Goal: Task Accomplishment & Management: Complete application form

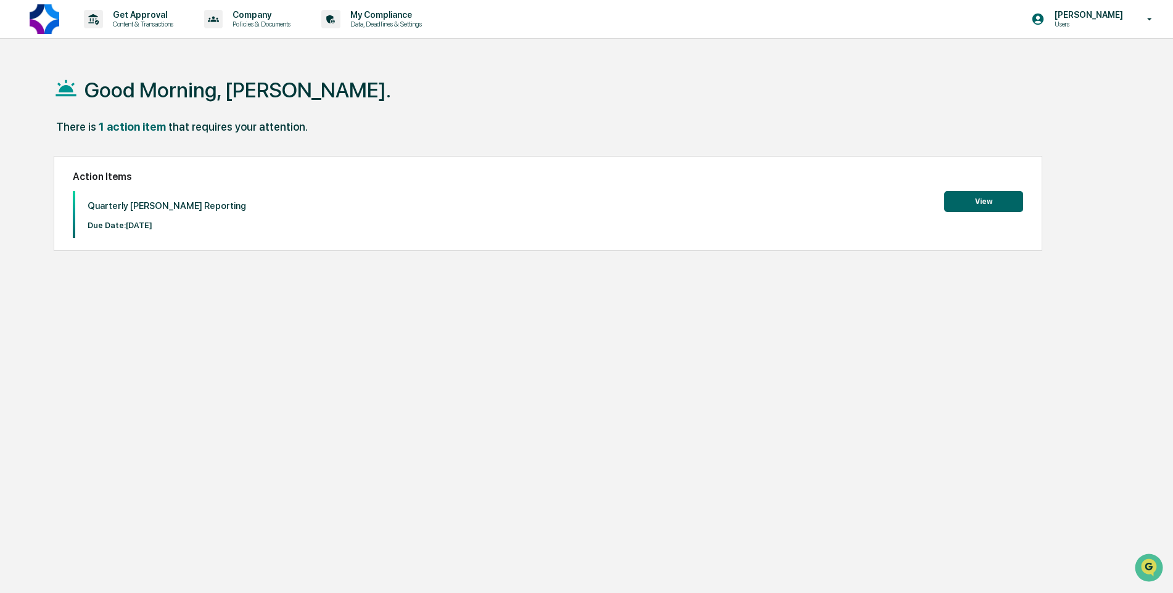
click at [965, 200] on button "View" at bounding box center [983, 201] width 79 height 21
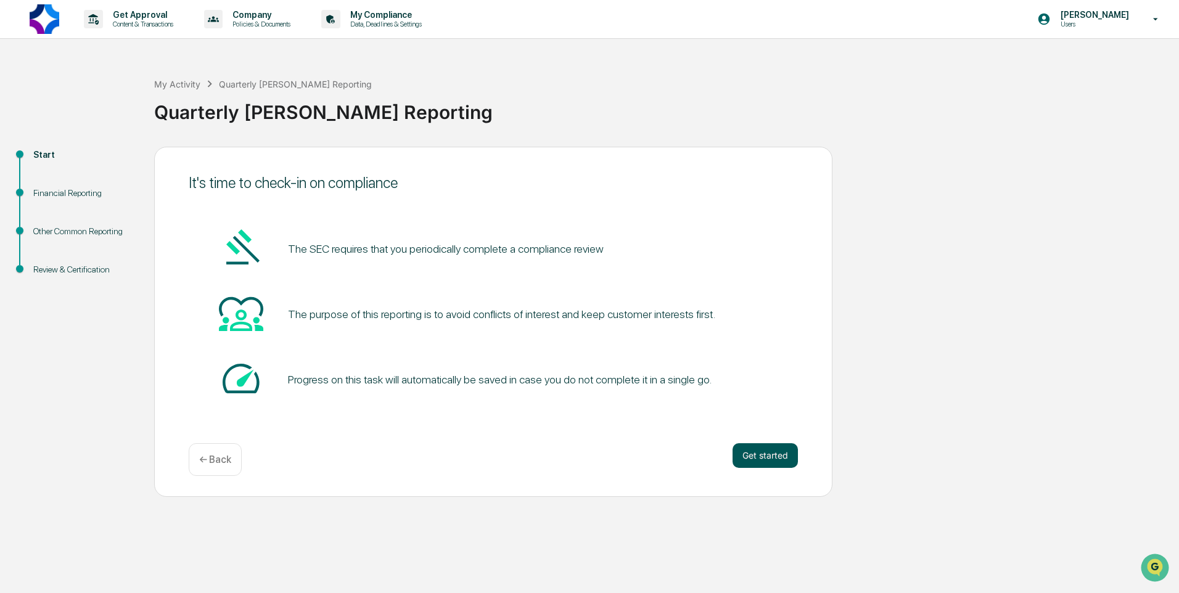
click at [762, 459] on button "Get started" at bounding box center [764, 455] width 65 height 25
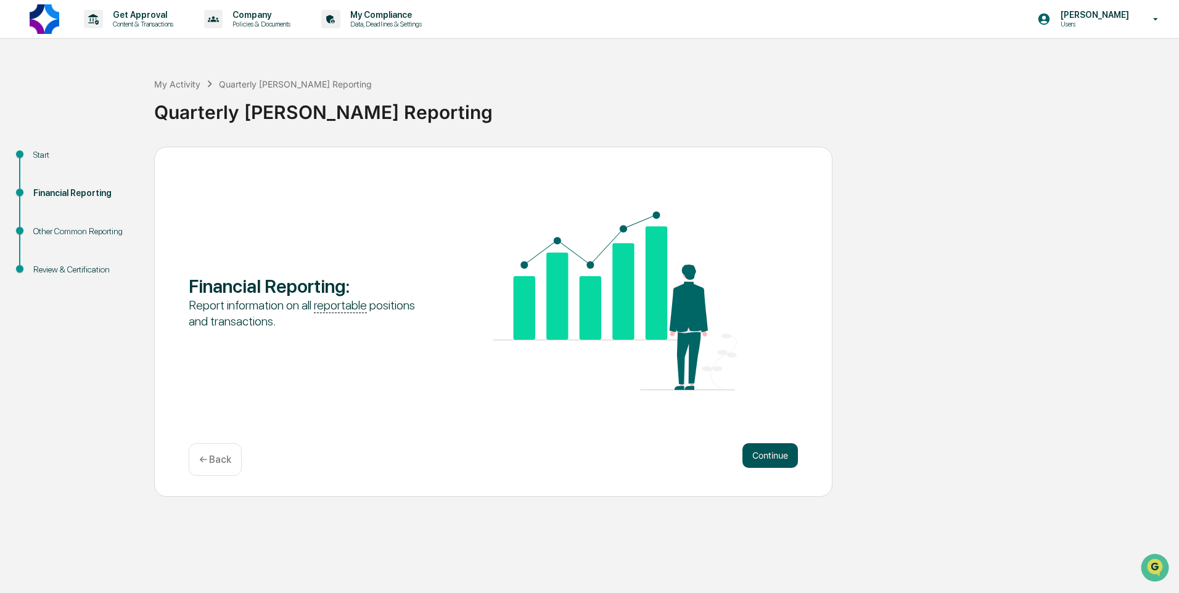
click at [758, 454] on button "Continue" at bounding box center [769, 455] width 55 height 25
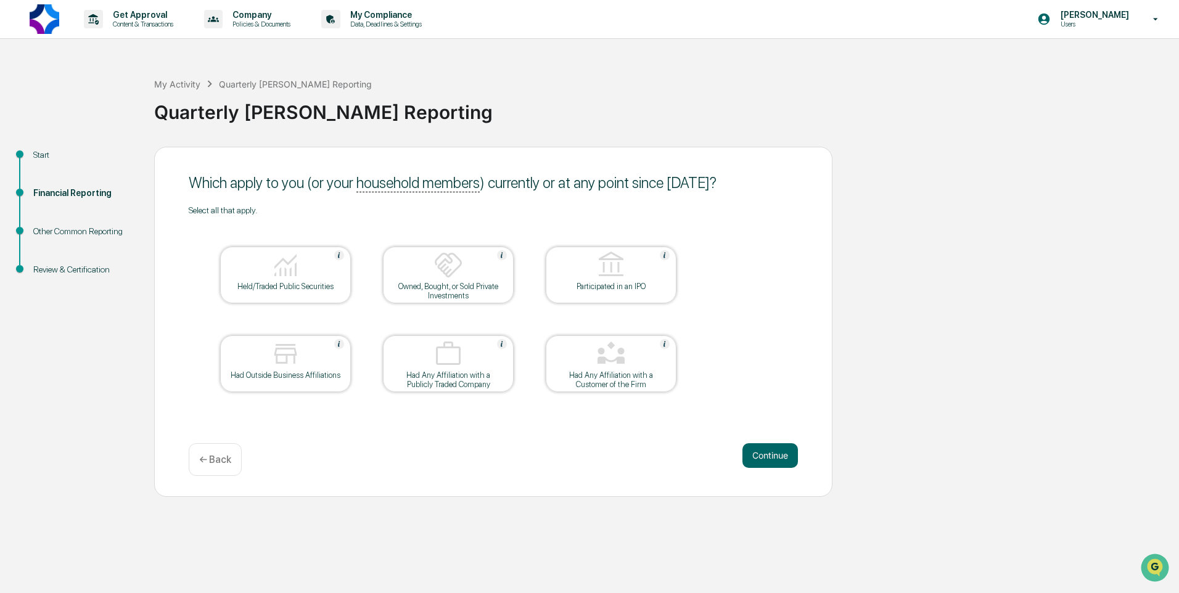
click at [287, 256] on img at bounding box center [286, 265] width 30 height 30
click at [455, 284] on div "Owned, Bought, or Sold Private Investments" at bounding box center [448, 291] width 111 height 18
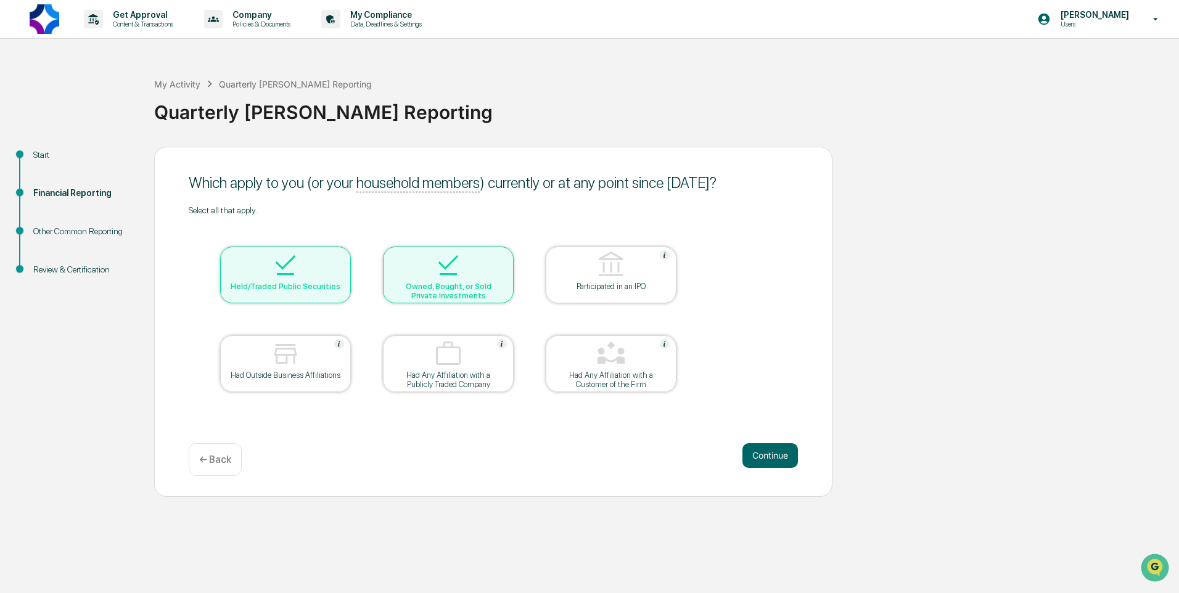
click at [455, 284] on div "Owned, Bought, or Sold Private Investments" at bounding box center [448, 291] width 111 height 18
click at [761, 449] on button "Continue" at bounding box center [769, 455] width 55 height 25
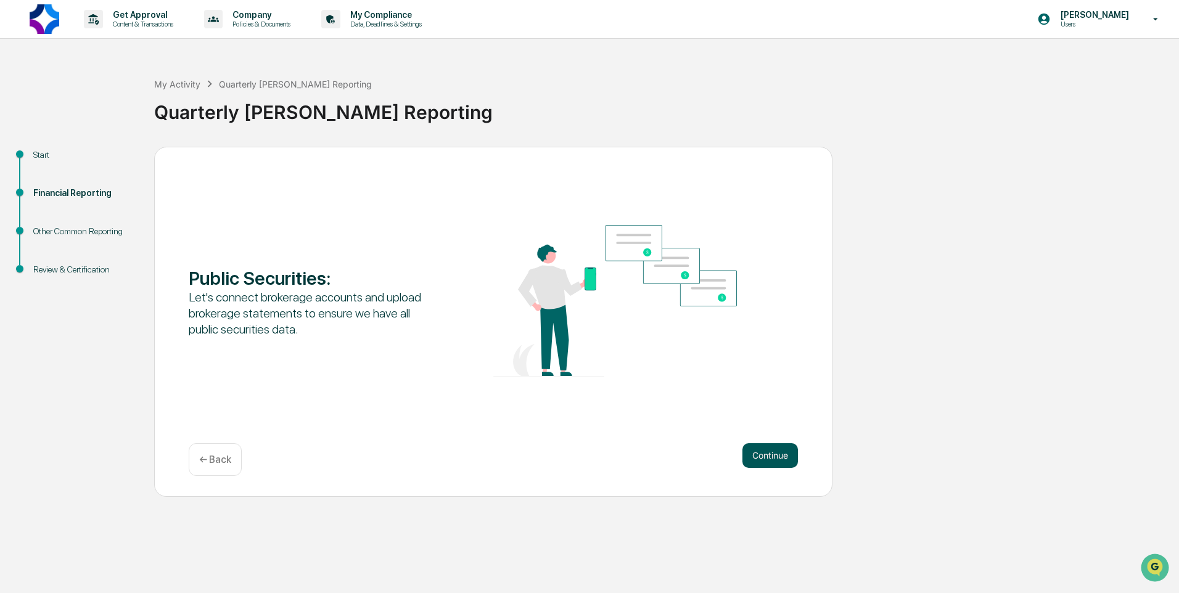
click at [762, 450] on button "Continue" at bounding box center [769, 455] width 55 height 25
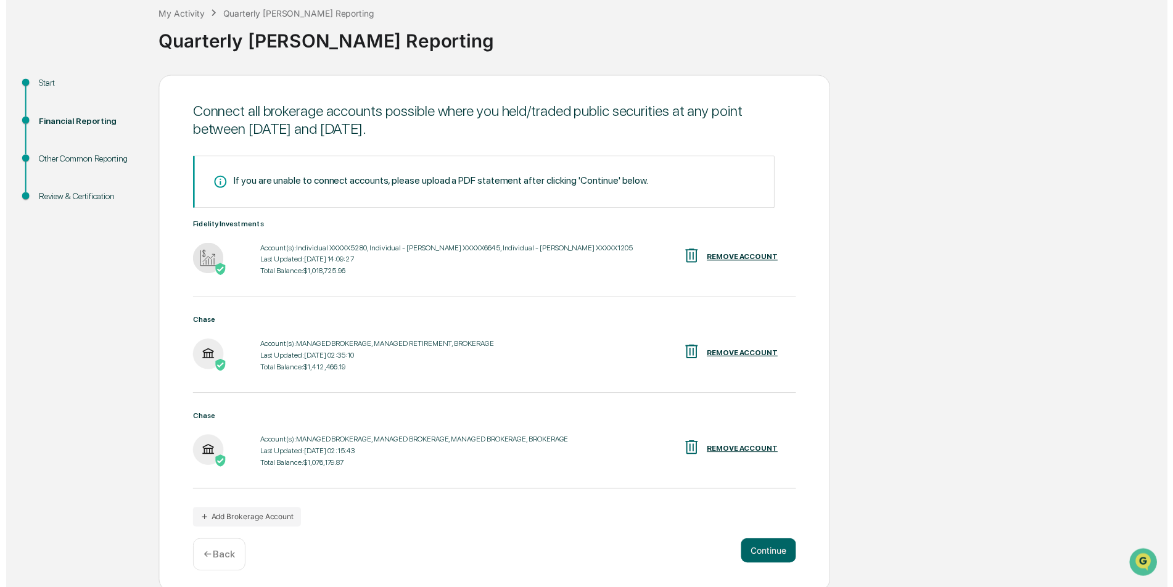
scroll to position [75, 0]
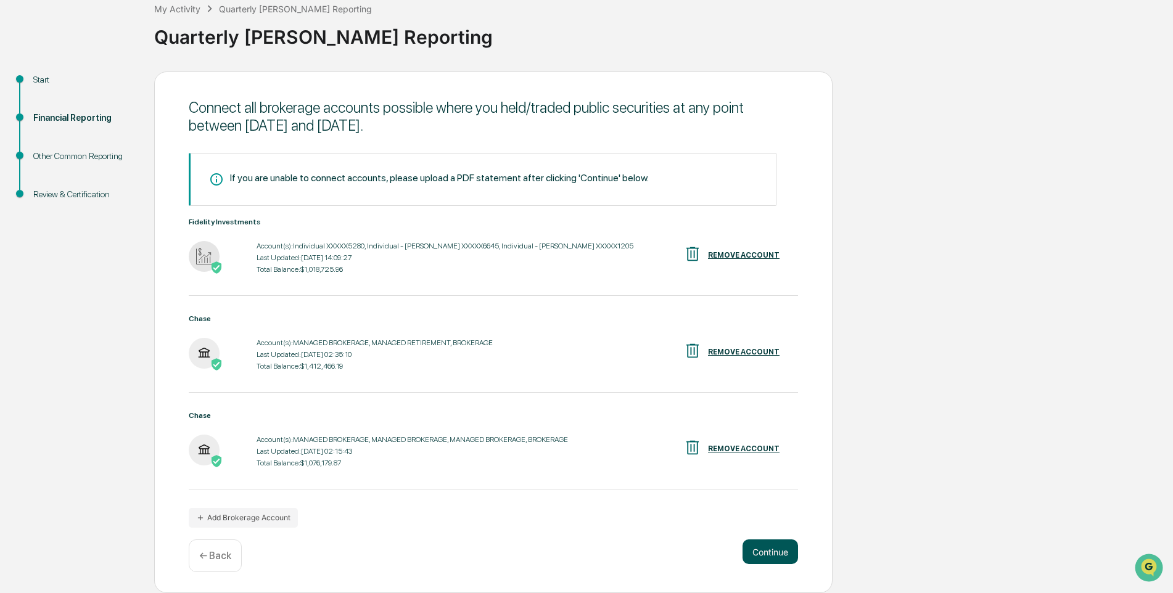
click at [754, 547] on button "Continue" at bounding box center [769, 551] width 55 height 25
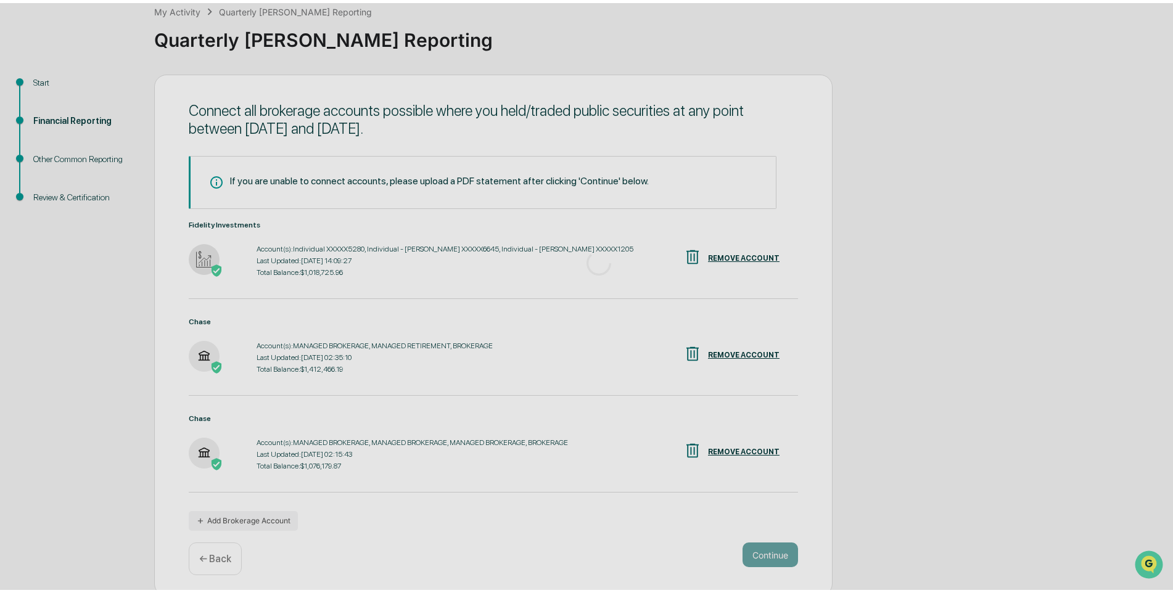
scroll to position [0, 0]
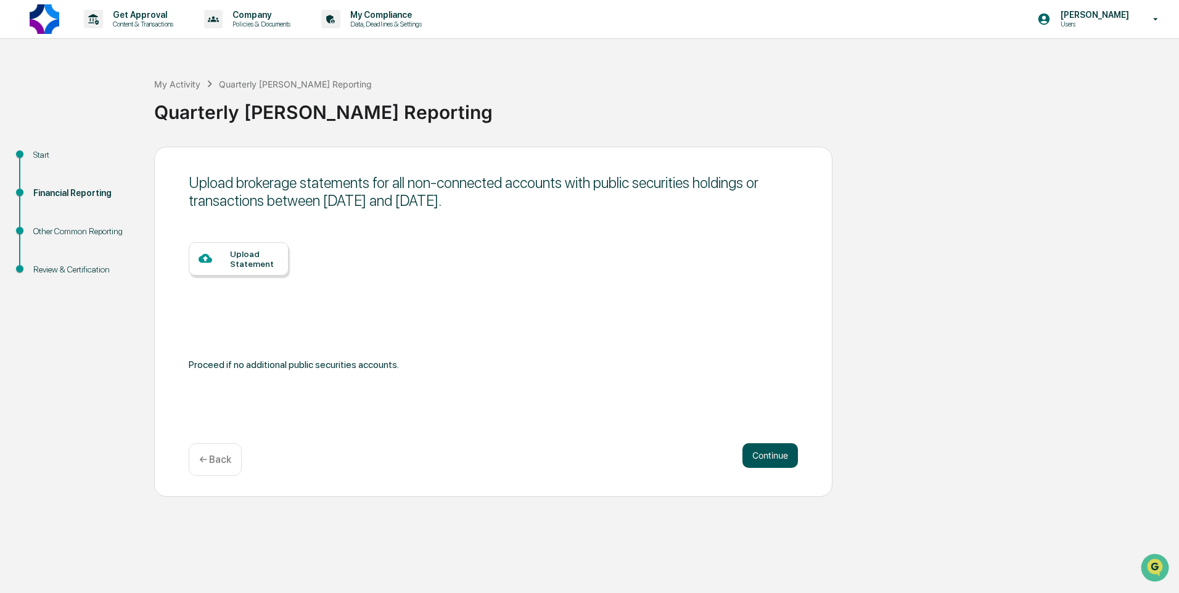
click at [777, 449] on button "Continue" at bounding box center [769, 455] width 55 height 25
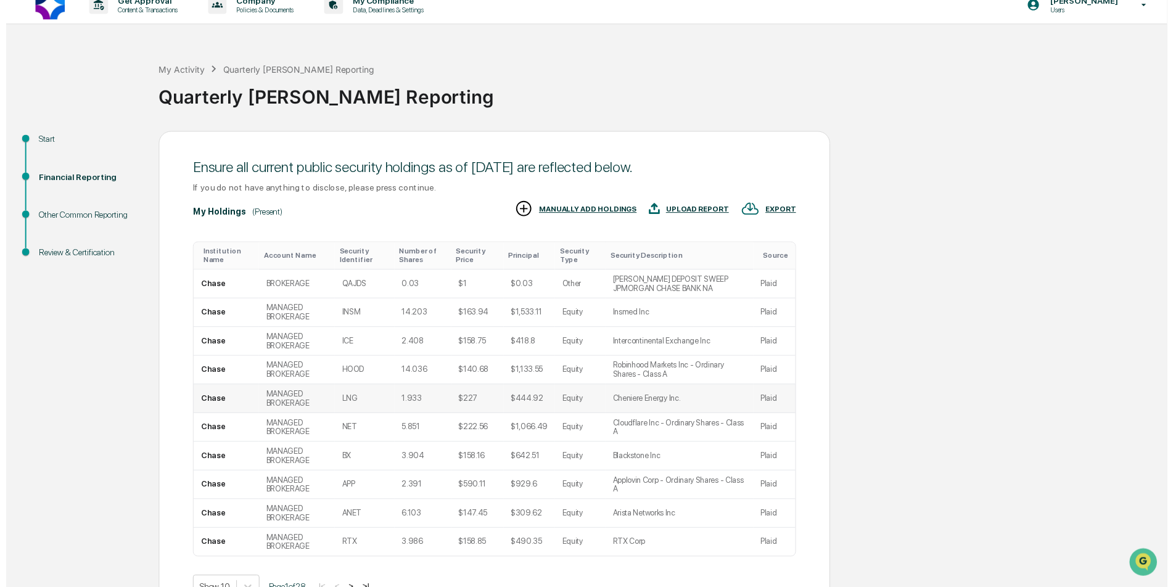
scroll to position [91, 0]
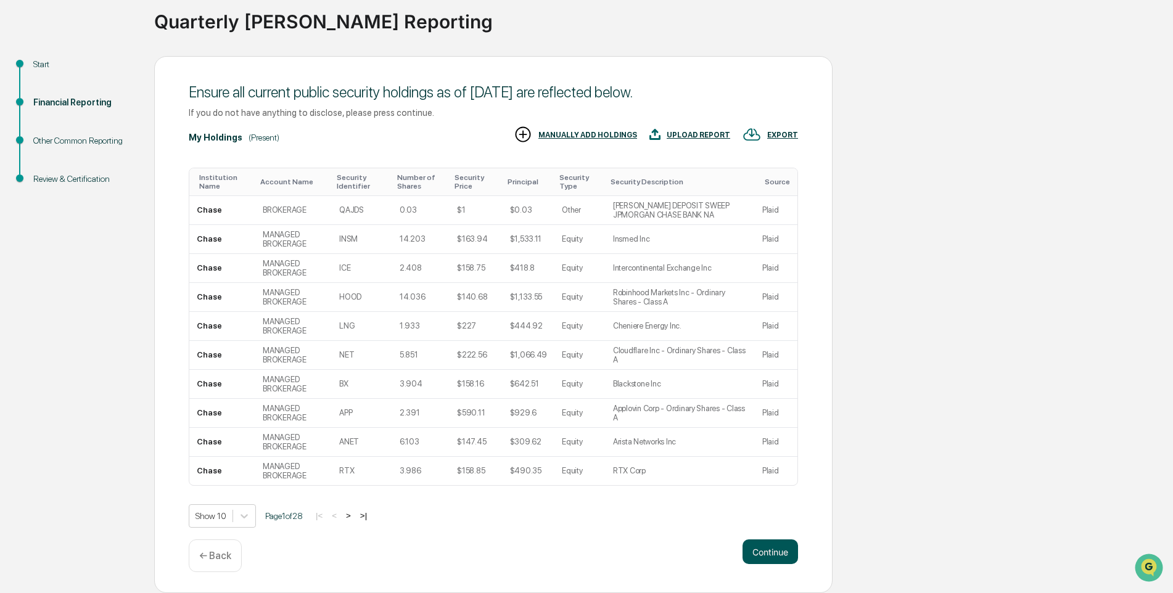
click at [776, 542] on button "Continue" at bounding box center [769, 551] width 55 height 25
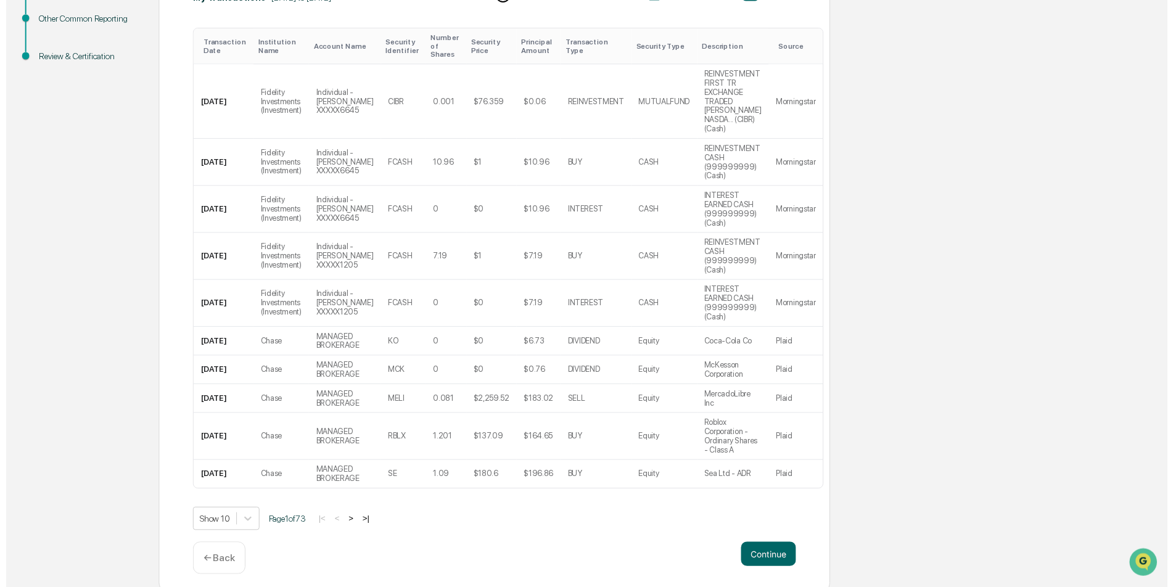
scroll to position [229, 0]
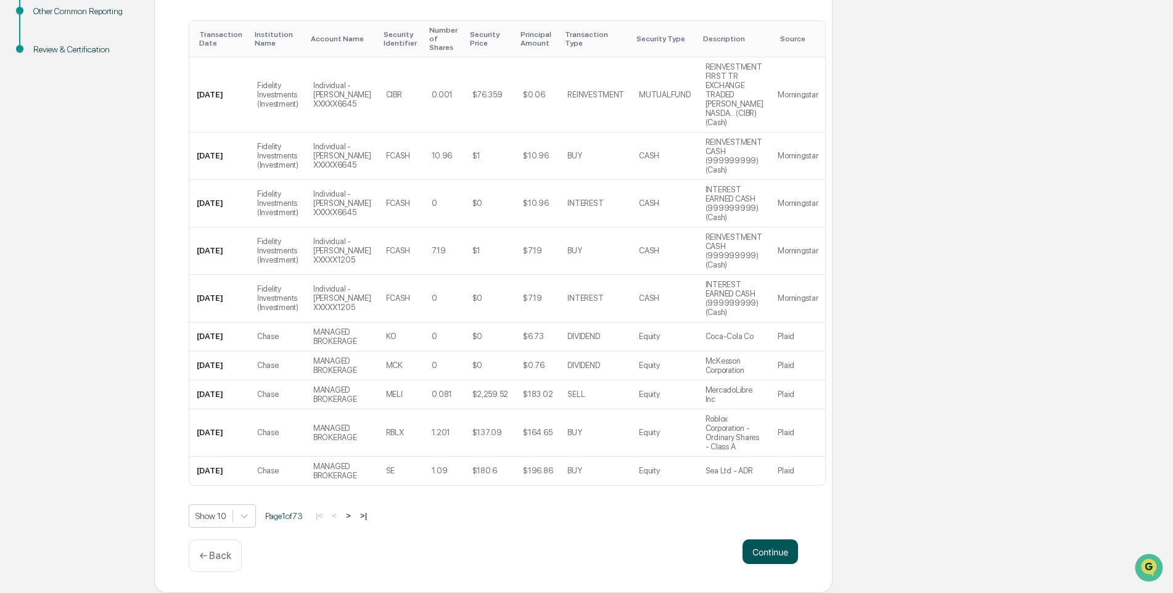
click at [780, 546] on button "Continue" at bounding box center [769, 551] width 55 height 25
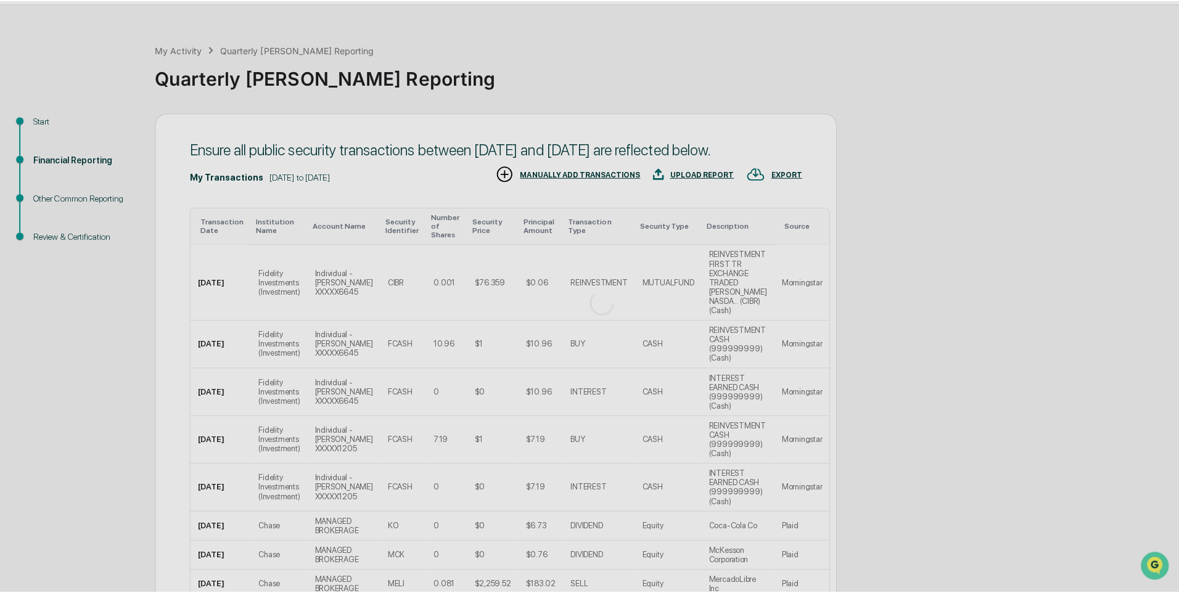
scroll to position [0, 0]
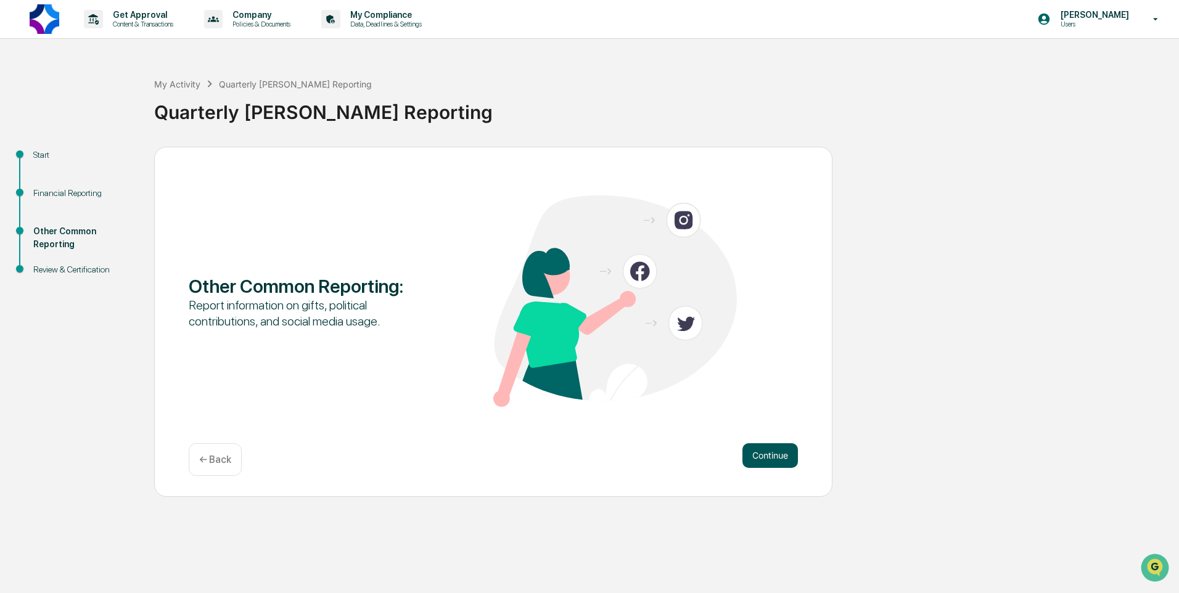
click at [771, 454] on button "Continue" at bounding box center [769, 455] width 55 height 25
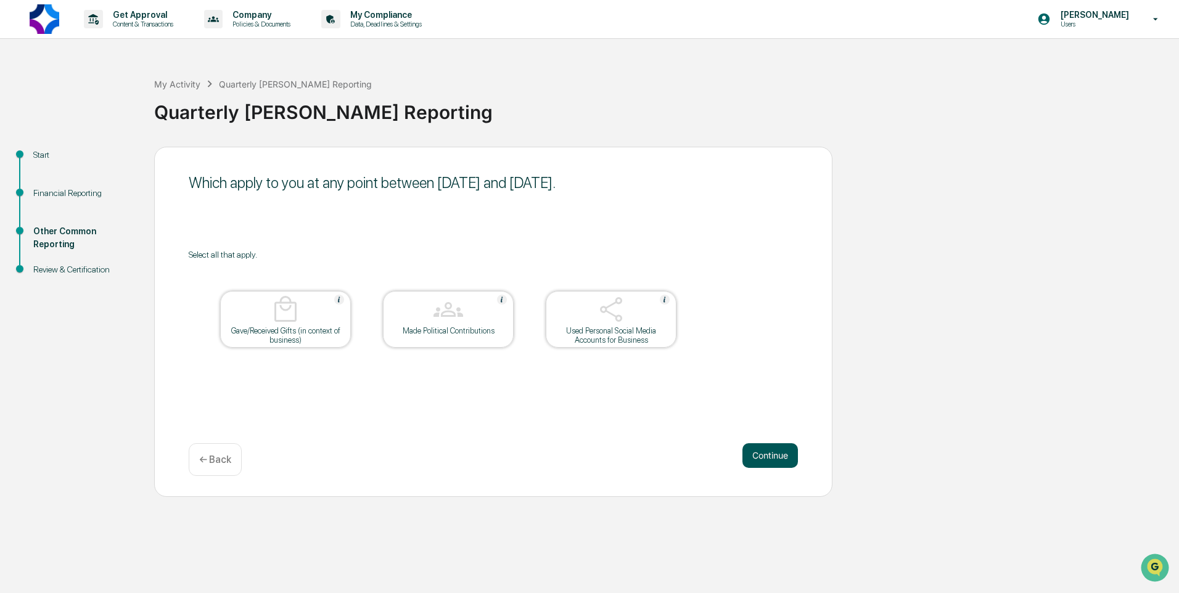
click at [779, 456] on button "Continue" at bounding box center [769, 455] width 55 height 25
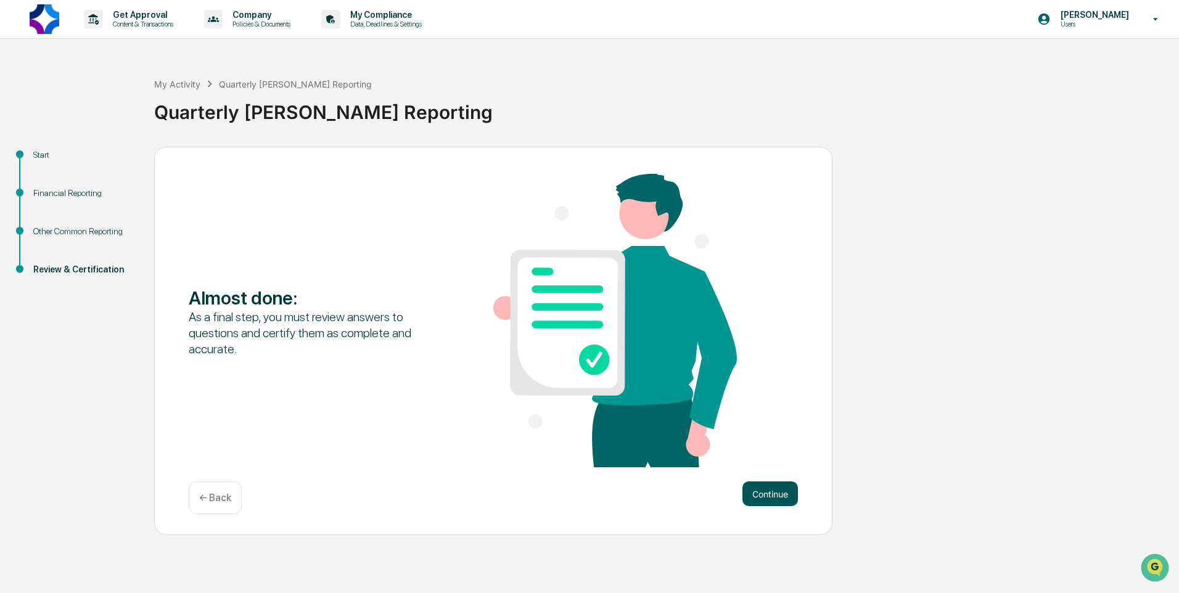
click at [772, 498] on button "Continue" at bounding box center [769, 493] width 55 height 25
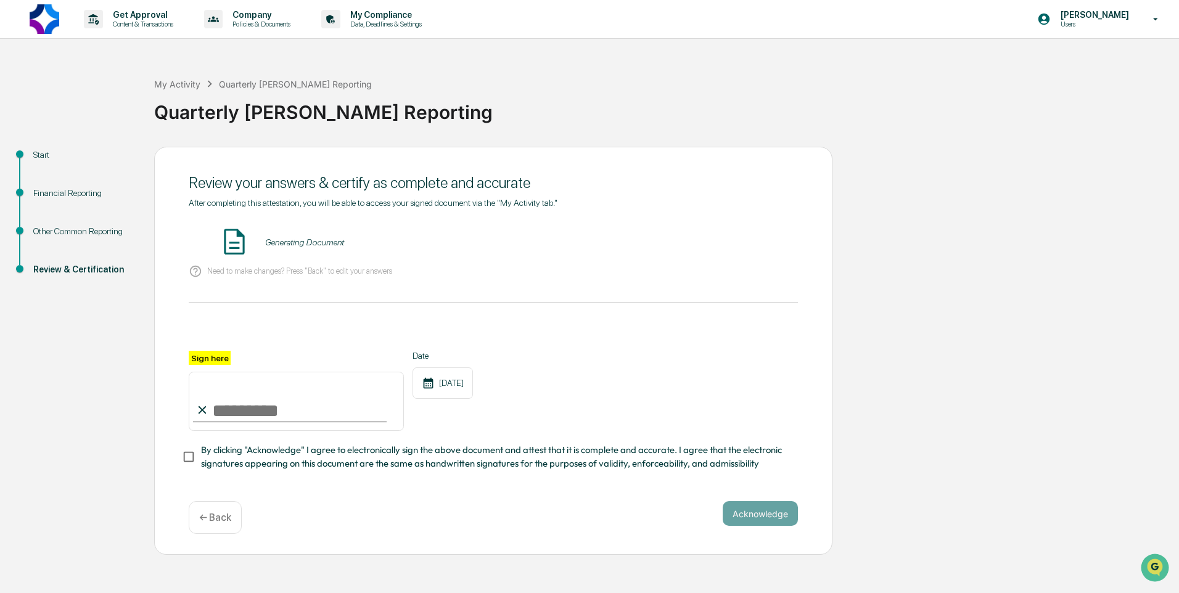
click at [256, 413] on input "Sign here" at bounding box center [296, 401] width 215 height 59
type input "**********"
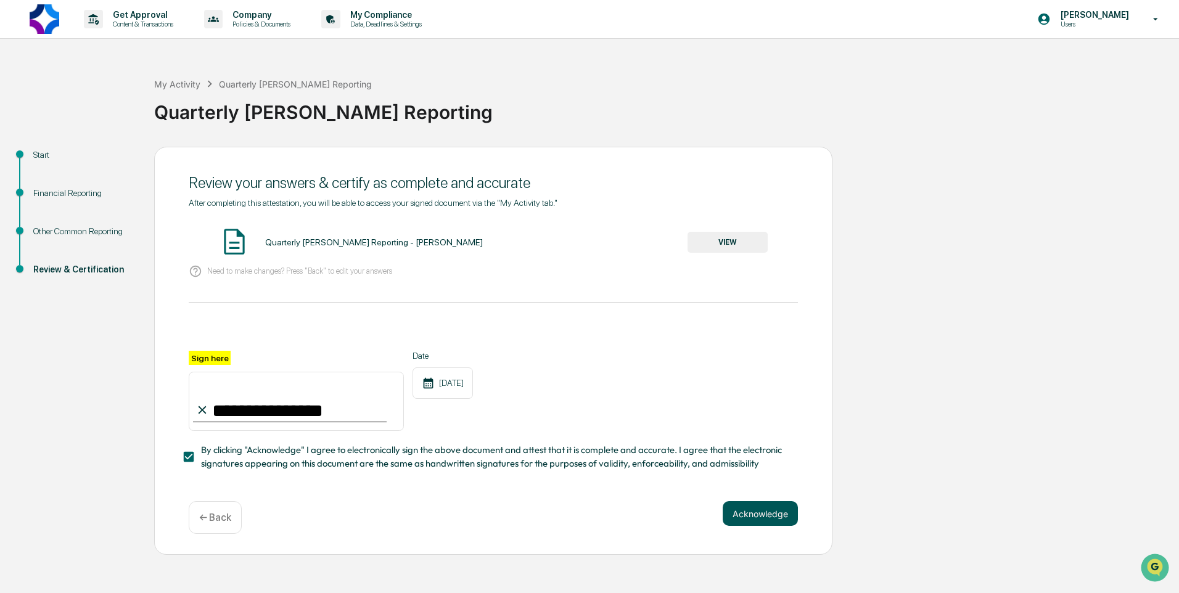
click at [761, 518] on button "Acknowledge" at bounding box center [759, 513] width 75 height 25
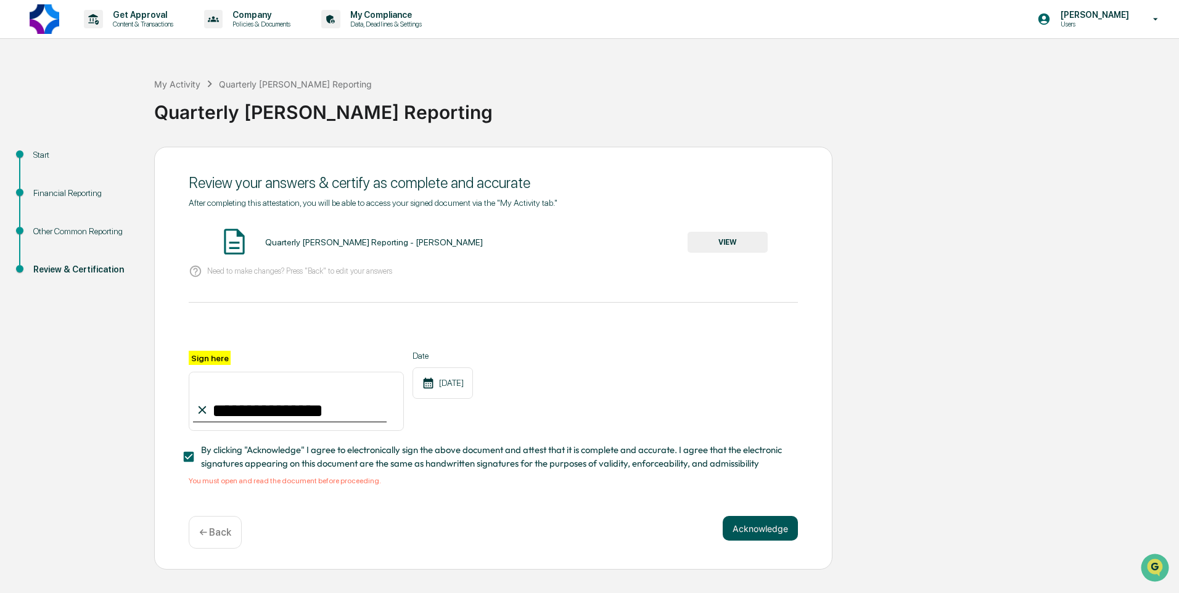
click at [759, 532] on button "Acknowledge" at bounding box center [759, 528] width 75 height 25
click at [736, 244] on button "VIEW" at bounding box center [727, 242] width 80 height 21
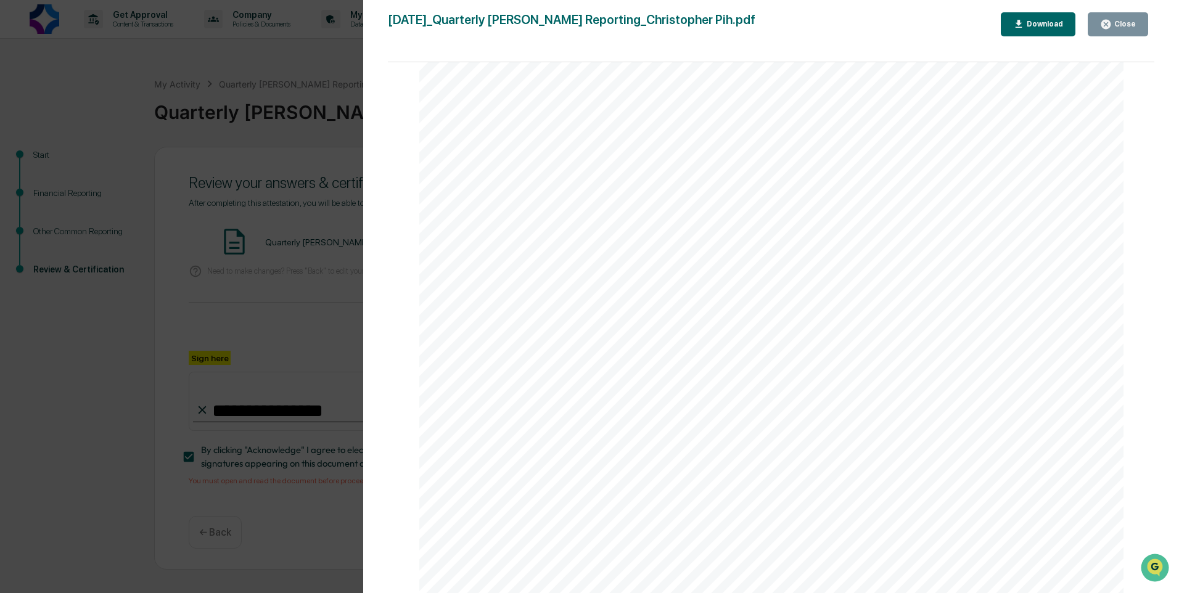
scroll to position [26998, 0]
click at [1104, 28] on icon "button" at bounding box center [1106, 24] width 12 height 12
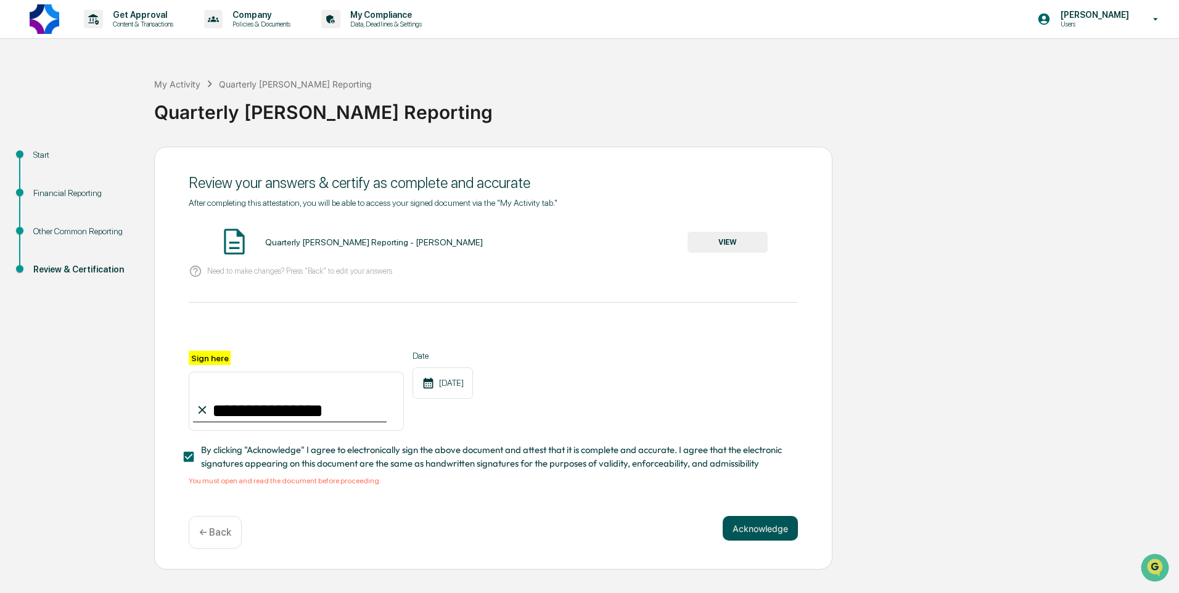
click at [763, 526] on button "Acknowledge" at bounding box center [759, 528] width 75 height 25
